Goal: Task Accomplishment & Management: Use online tool/utility

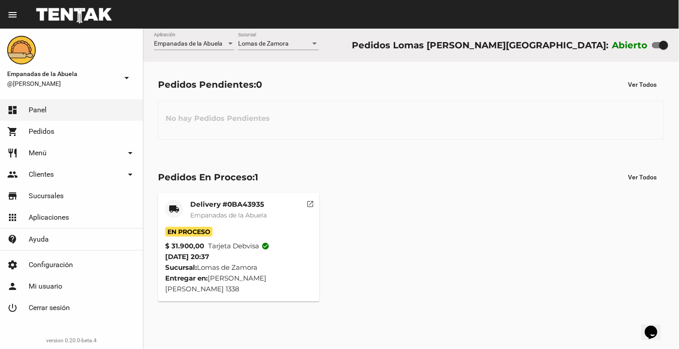
click at [256, 43] on span "Lomas de Zamora" at bounding box center [263, 43] width 51 height 7
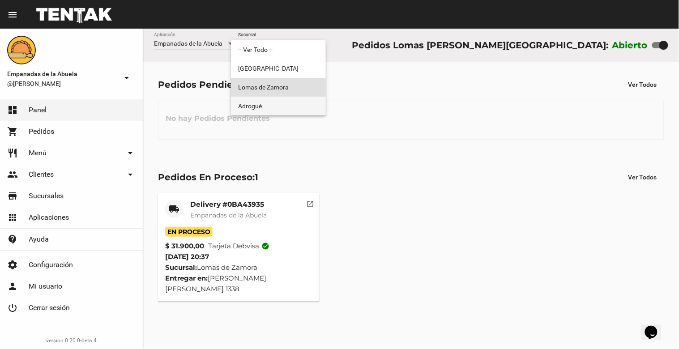
click at [250, 101] on span "Adrogué" at bounding box center [278, 106] width 81 height 19
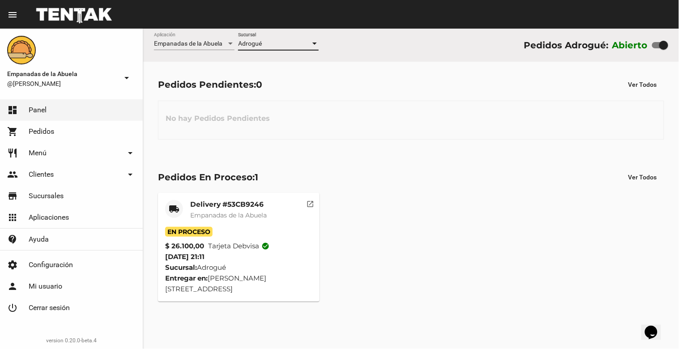
click at [265, 45] on div "Adrogué" at bounding box center [274, 43] width 73 height 7
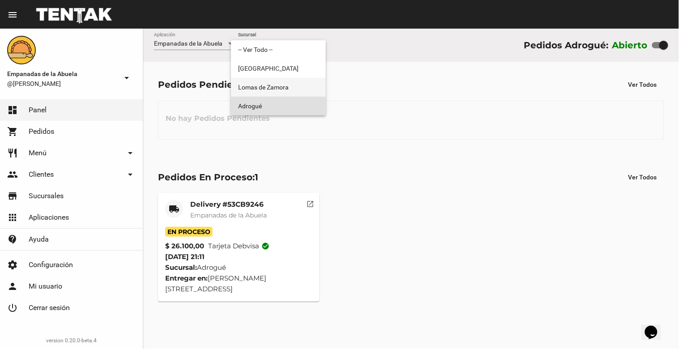
click at [263, 83] on span "Lomas de Zamora" at bounding box center [278, 87] width 81 height 19
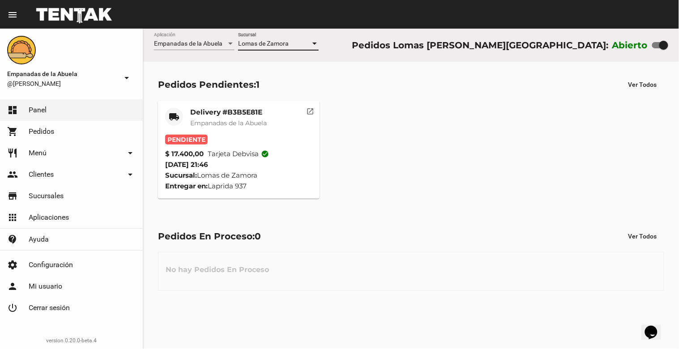
click at [218, 113] on mat-card-title "Delivery #B3B5E81E" at bounding box center [228, 112] width 77 height 9
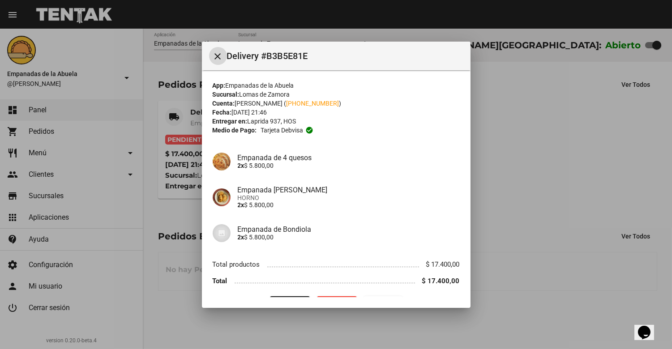
scroll to position [23, 0]
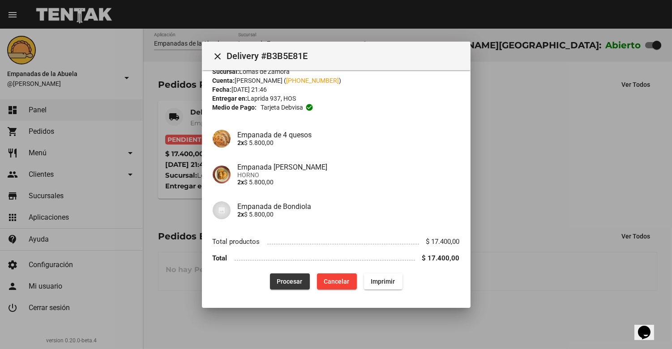
click at [280, 288] on button "Procesar" at bounding box center [290, 281] width 40 height 16
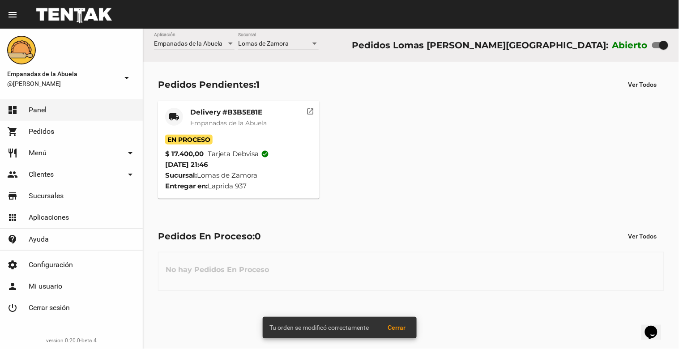
click at [195, 111] on mat-card-title "Delivery #B3B5E81E" at bounding box center [228, 112] width 77 height 9
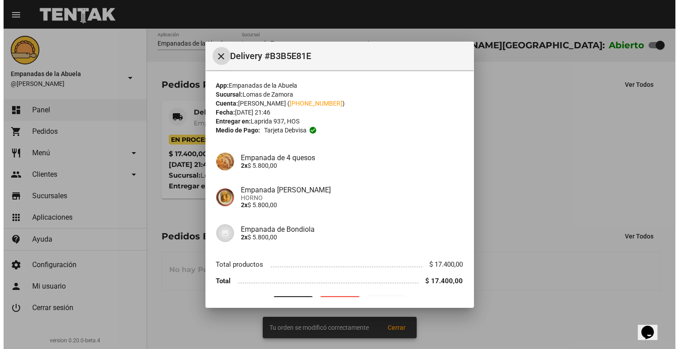
scroll to position [23, 0]
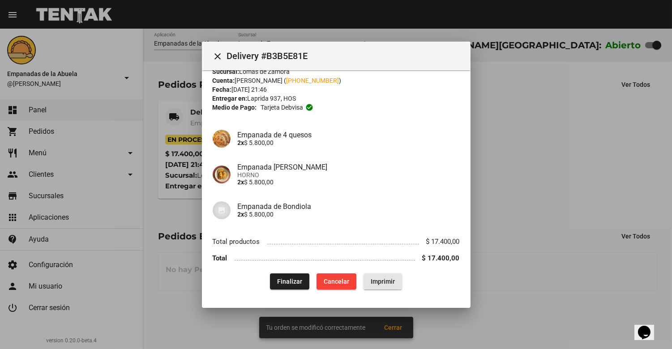
click at [375, 280] on span "Imprimir" at bounding box center [383, 281] width 24 height 7
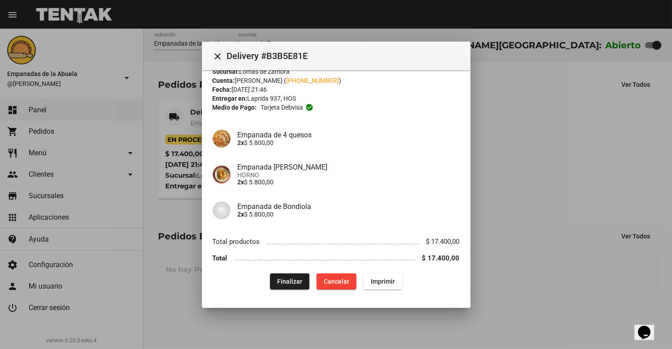
click at [218, 57] on mat-icon "close" at bounding box center [218, 56] width 11 height 11
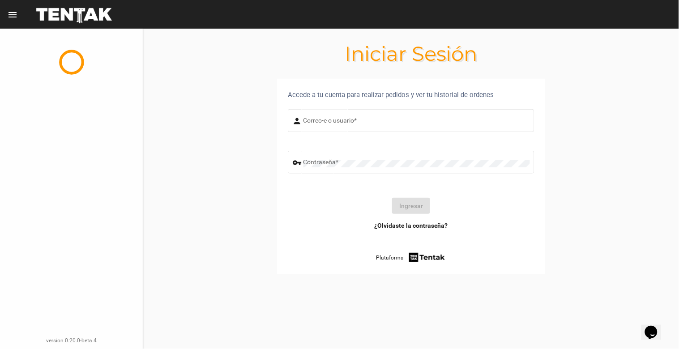
type input "[EMAIL_ADDRESS][DOMAIN_NAME]"
